Goal: Task Accomplishment & Management: Manage account settings

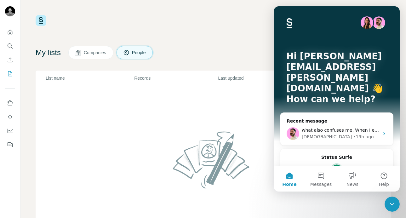
click at [397, 204] on div "Close Intercom Messenger" at bounding box center [391, 203] width 15 height 15
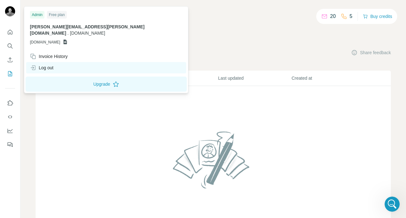
click at [42, 65] on div "Log out" at bounding box center [42, 68] width 24 height 6
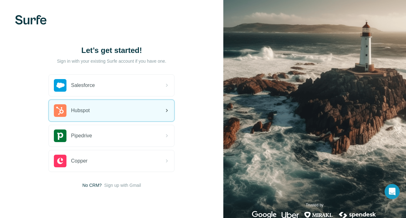
click at [110, 115] on div "Hubspot" at bounding box center [111, 110] width 125 height 21
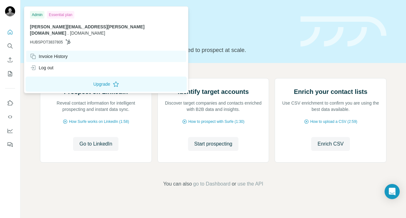
click at [52, 53] on div "Invoice History" at bounding box center [49, 56] width 38 height 6
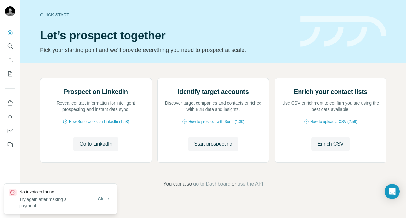
click at [102, 201] on span "Close" at bounding box center [103, 199] width 11 height 6
